Goal: Transaction & Acquisition: Book appointment/travel/reservation

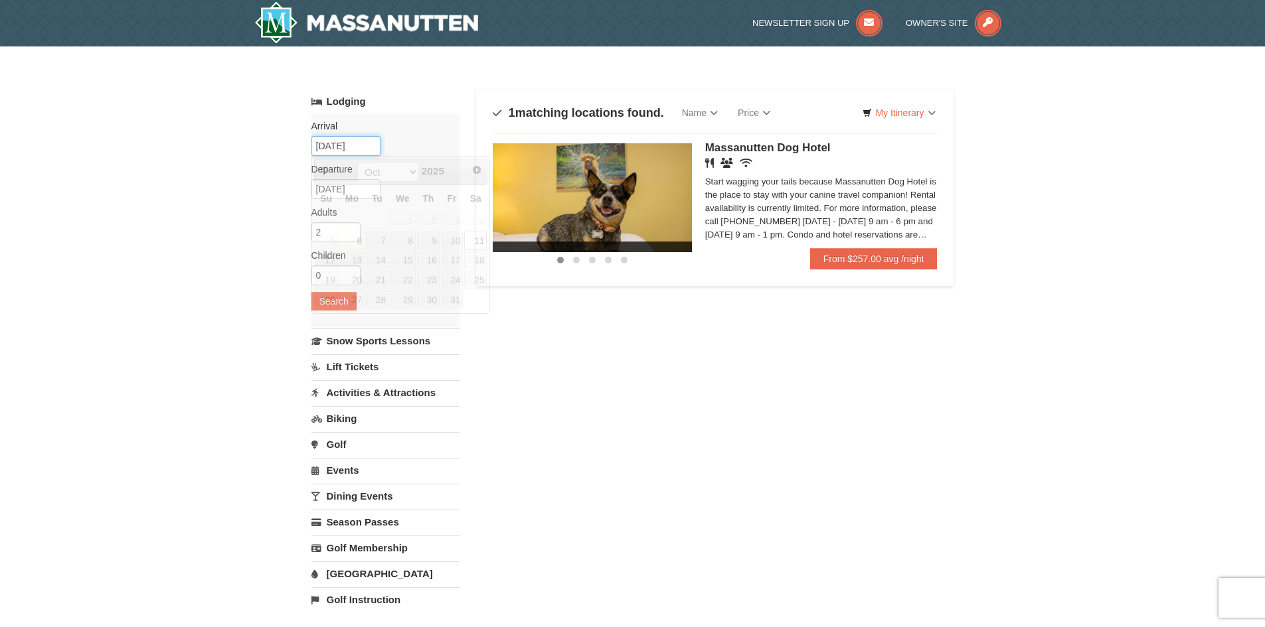
click at [365, 145] on input "10/11/2025" at bounding box center [345, 146] width 69 height 20
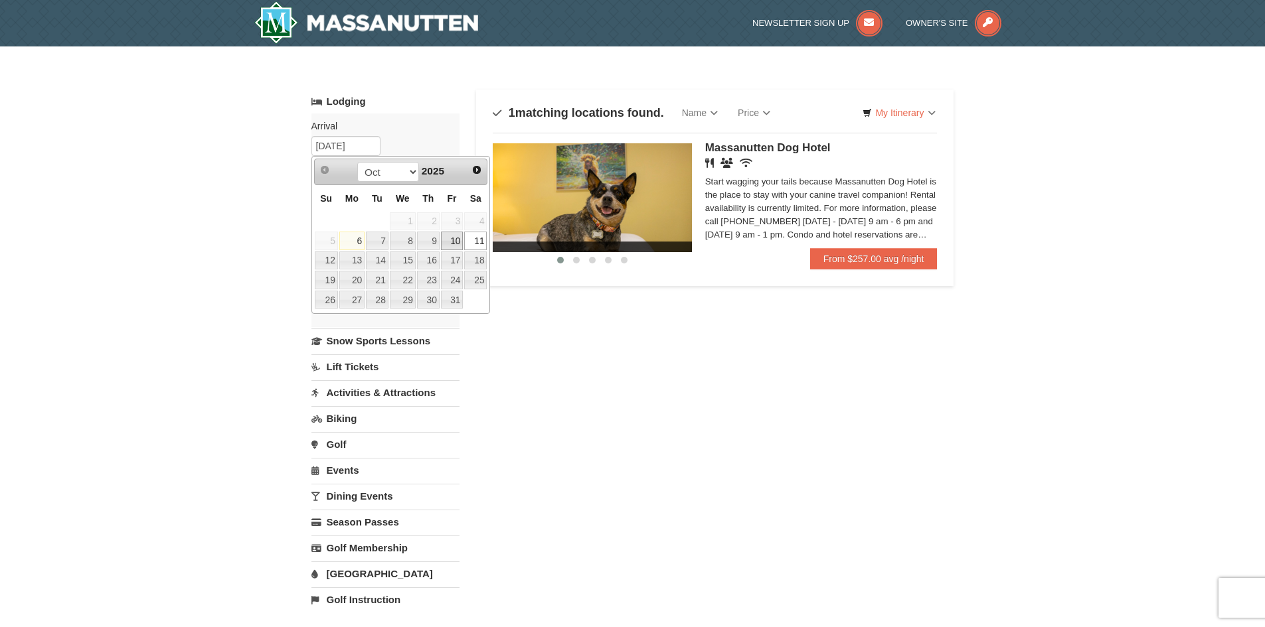
click at [456, 242] on link "10" at bounding box center [452, 241] width 23 height 19
type input "[DATE]"
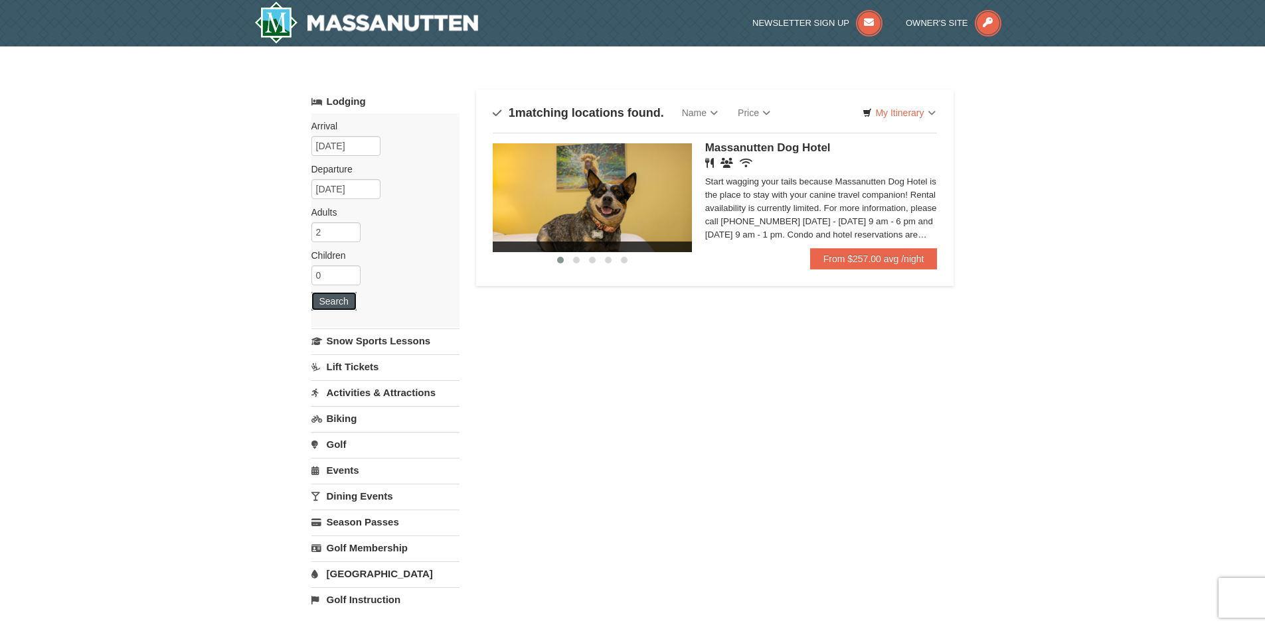
click at [333, 305] on button "Search" at bounding box center [333, 301] width 45 height 19
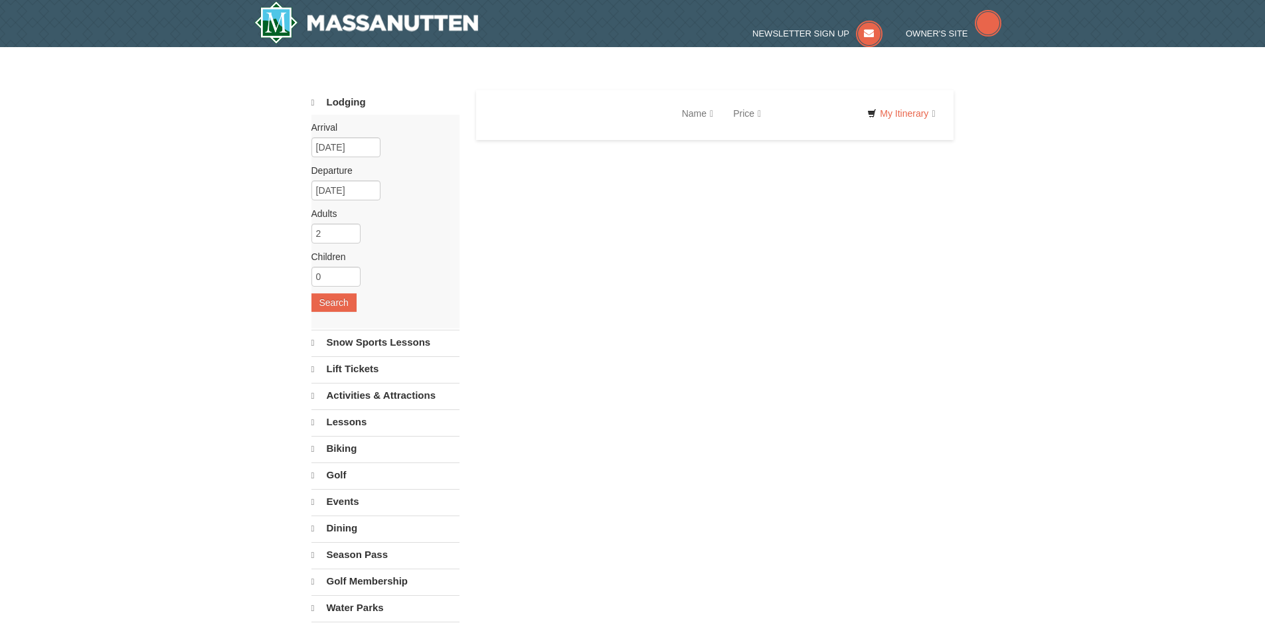
select select "10"
